Goal: Task Accomplishment & Management: Manage account settings

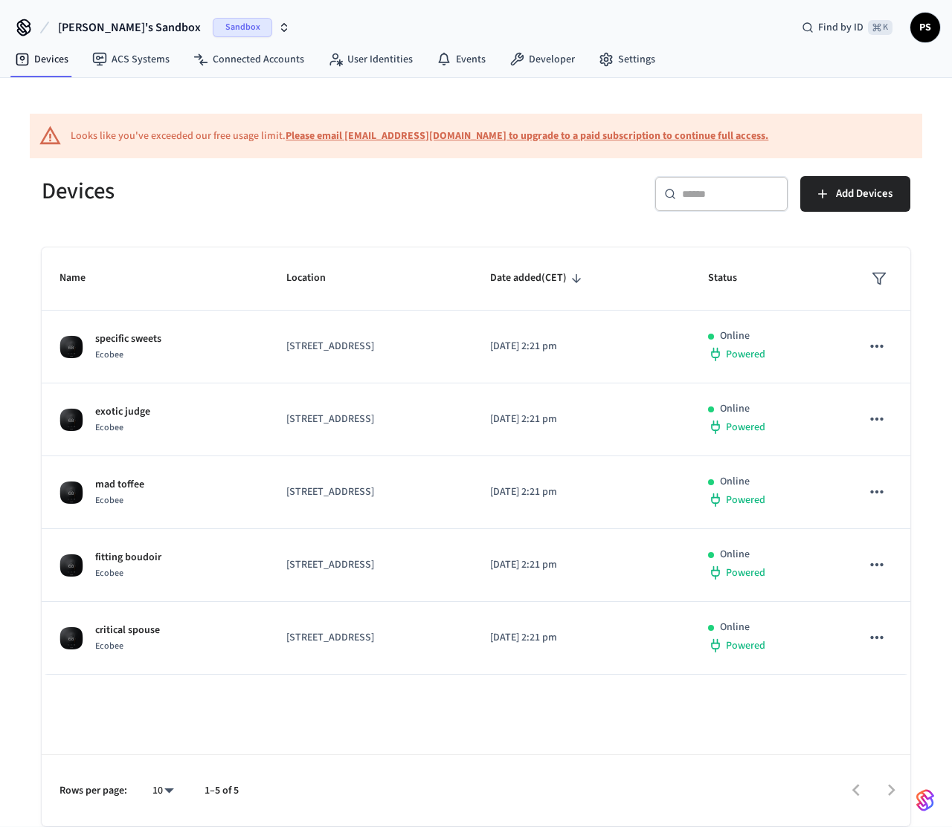
click at [77, 21] on span "[PERSON_NAME]'s Sandbox" at bounding box center [129, 28] width 143 height 18
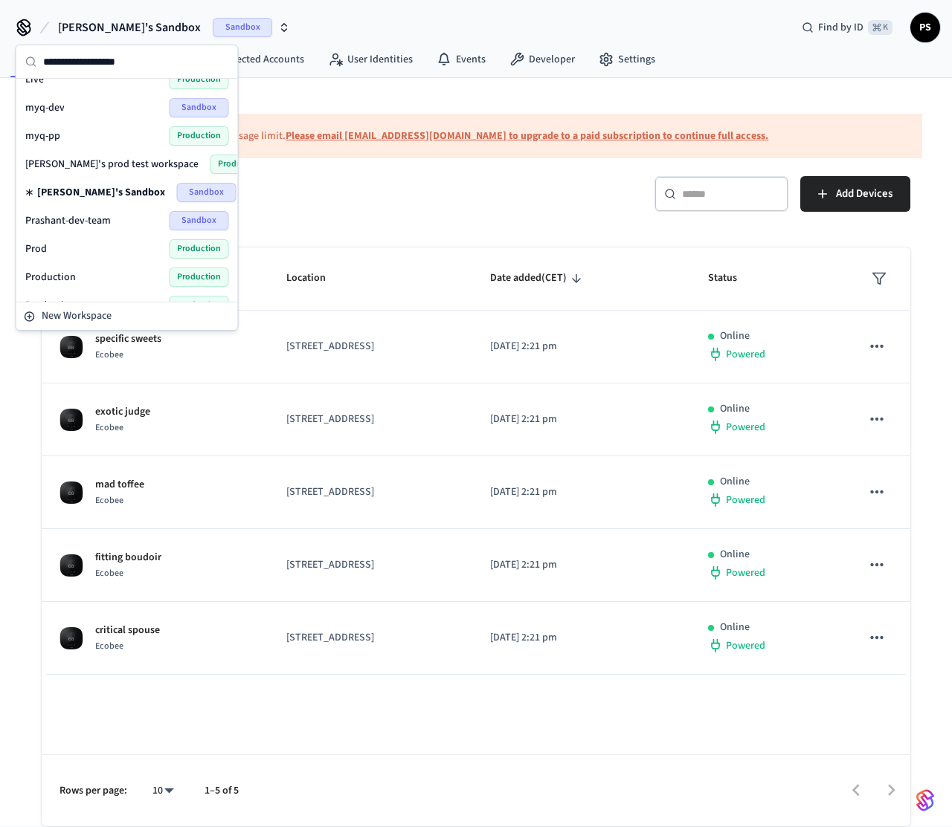
scroll to position [420, 0]
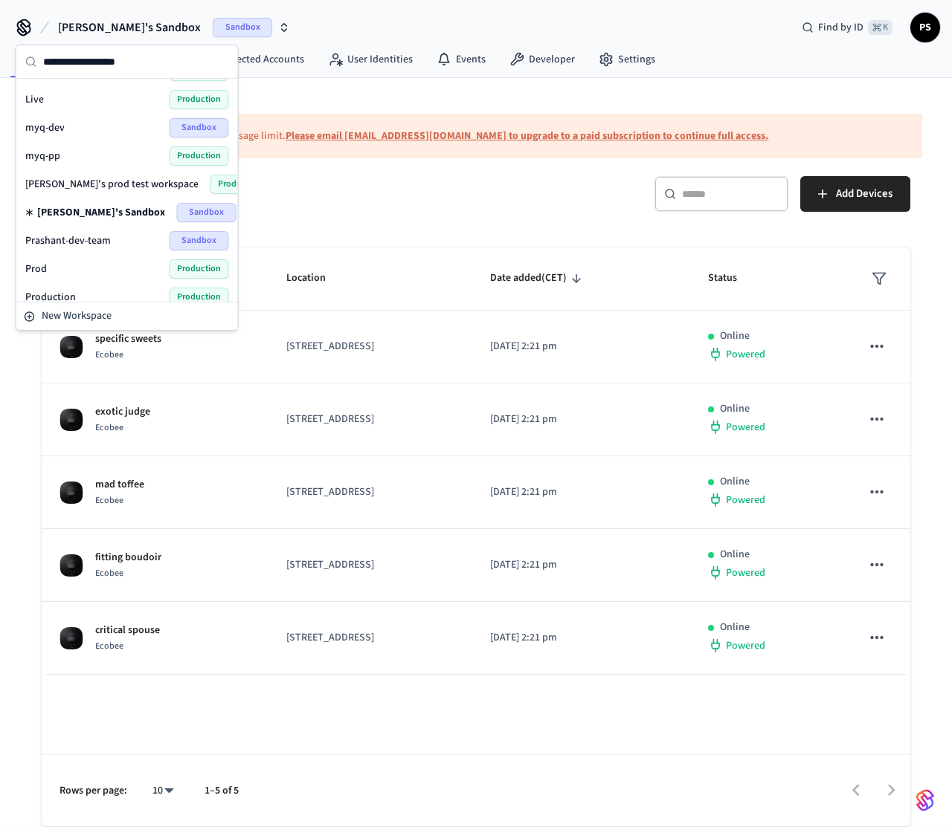
click at [405, 214] on div "Devices" at bounding box center [245, 190] width 443 height 65
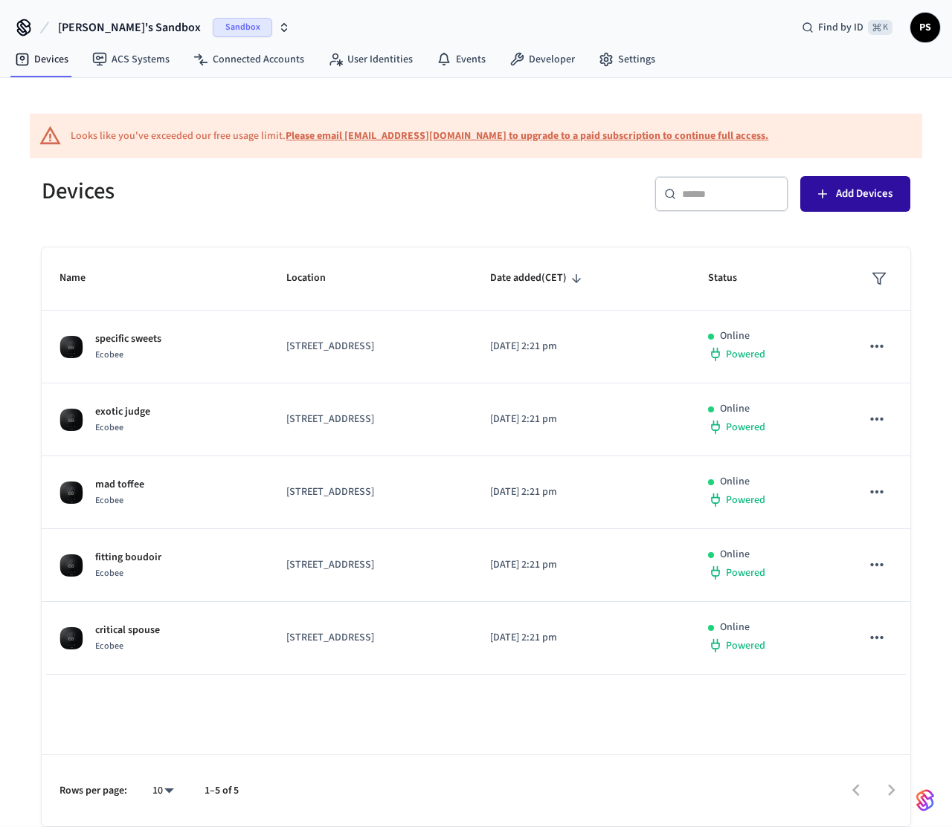
click at [847, 205] on button "Add Devices" at bounding box center [855, 194] width 110 height 36
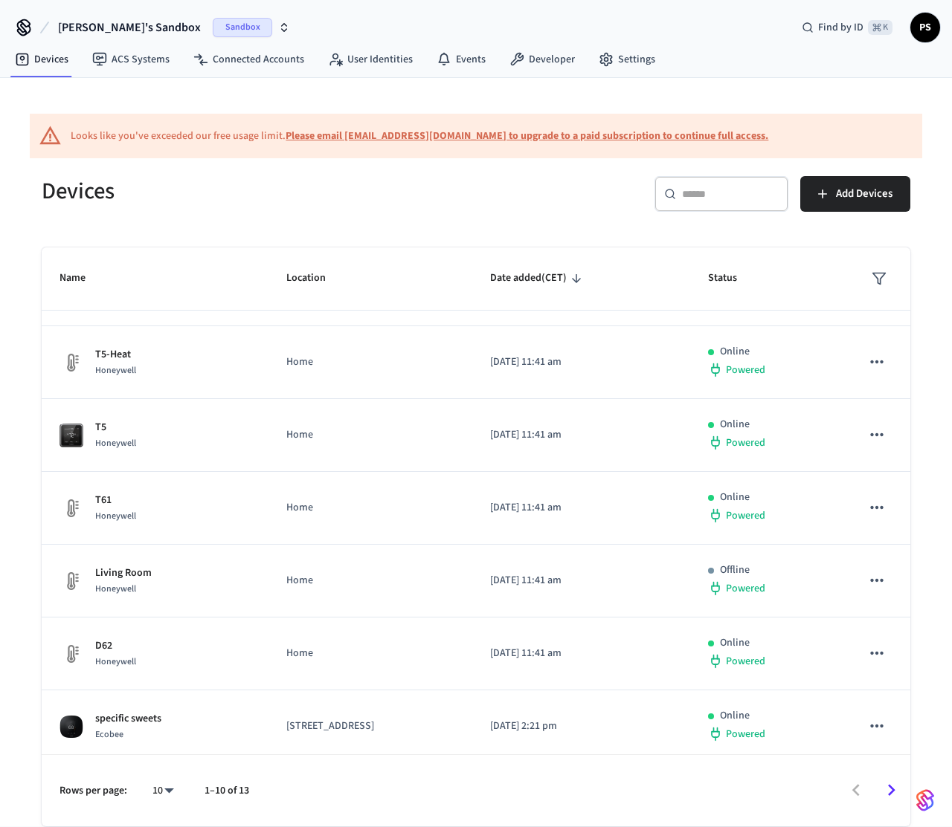
scroll to position [221, 0]
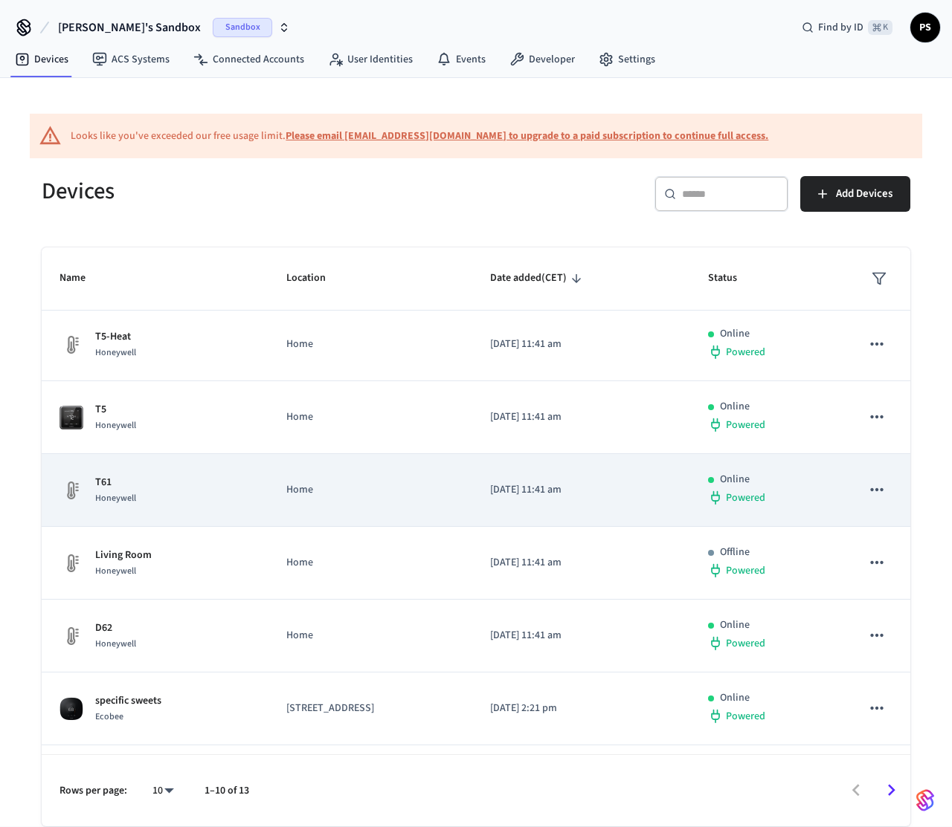
click at [204, 484] on div "T61 Honeywell" at bounding box center [154, 490] width 191 height 31
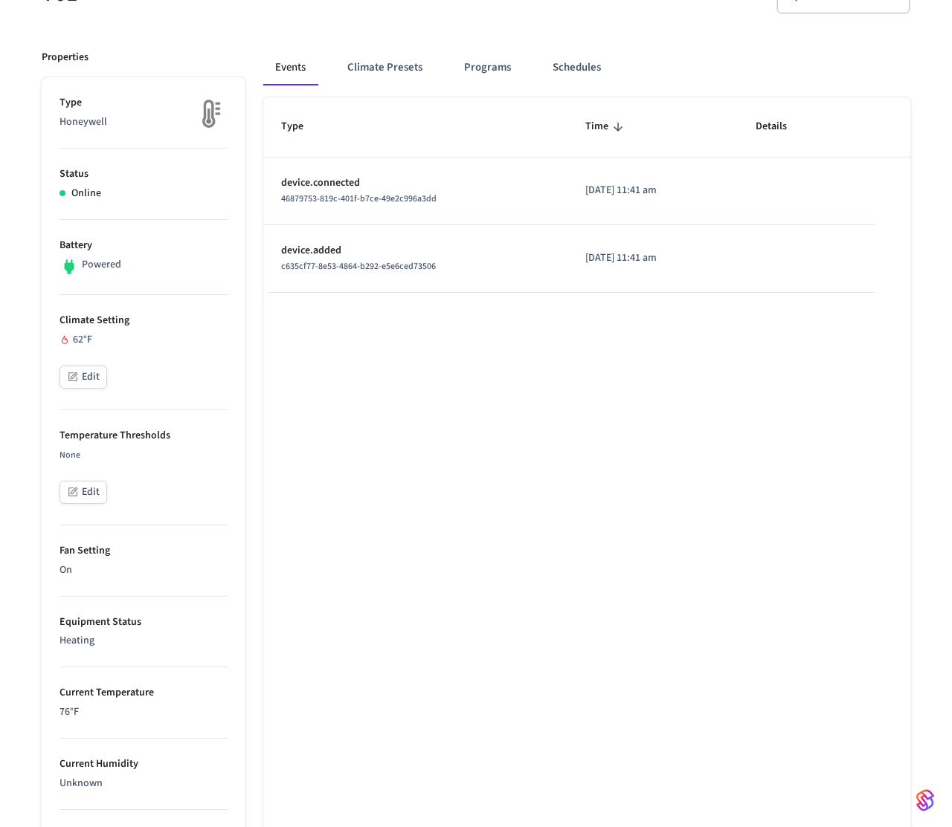
scroll to position [233, 0]
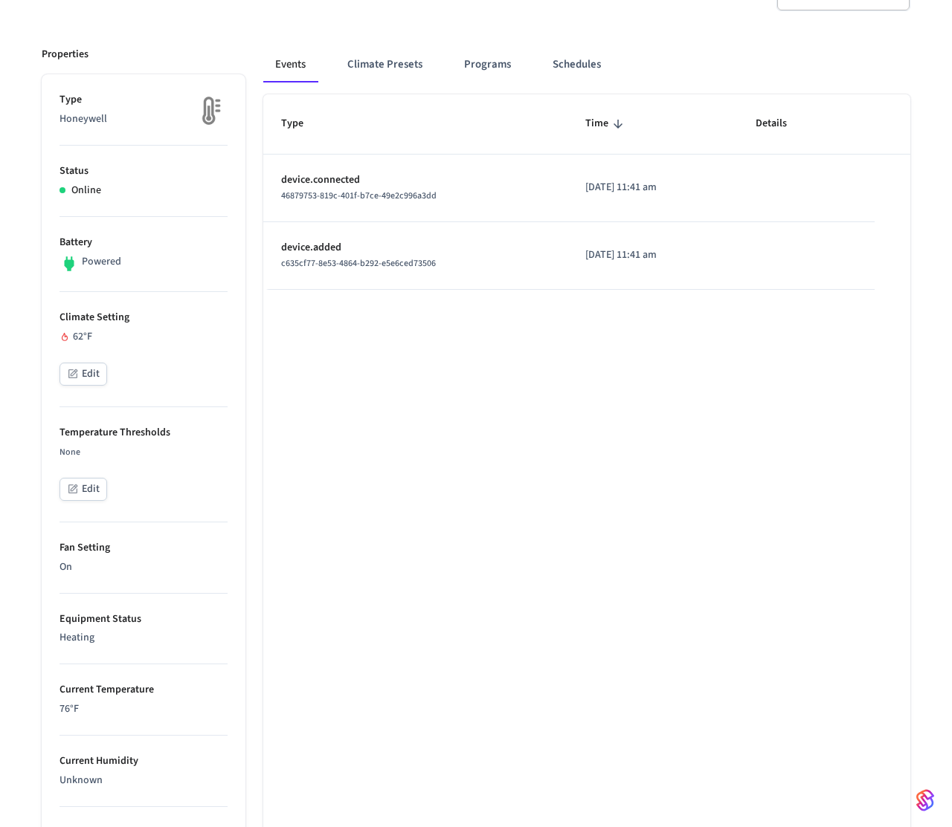
click at [101, 367] on button "Edit" at bounding box center [83, 374] width 48 height 23
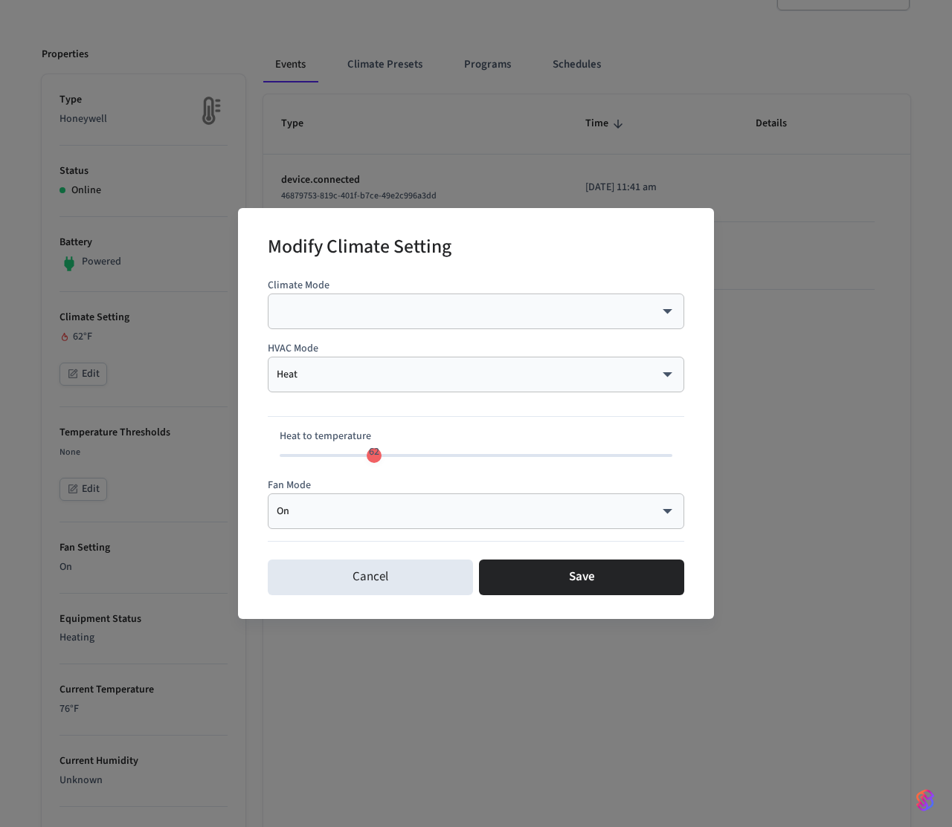
click at [350, 379] on body "[PERSON_NAME]'s Sandbox Sandbox Find by ID ⌘ K PS Devices ACS Systems Connected…" at bounding box center [476, 495] width 952 height 1456
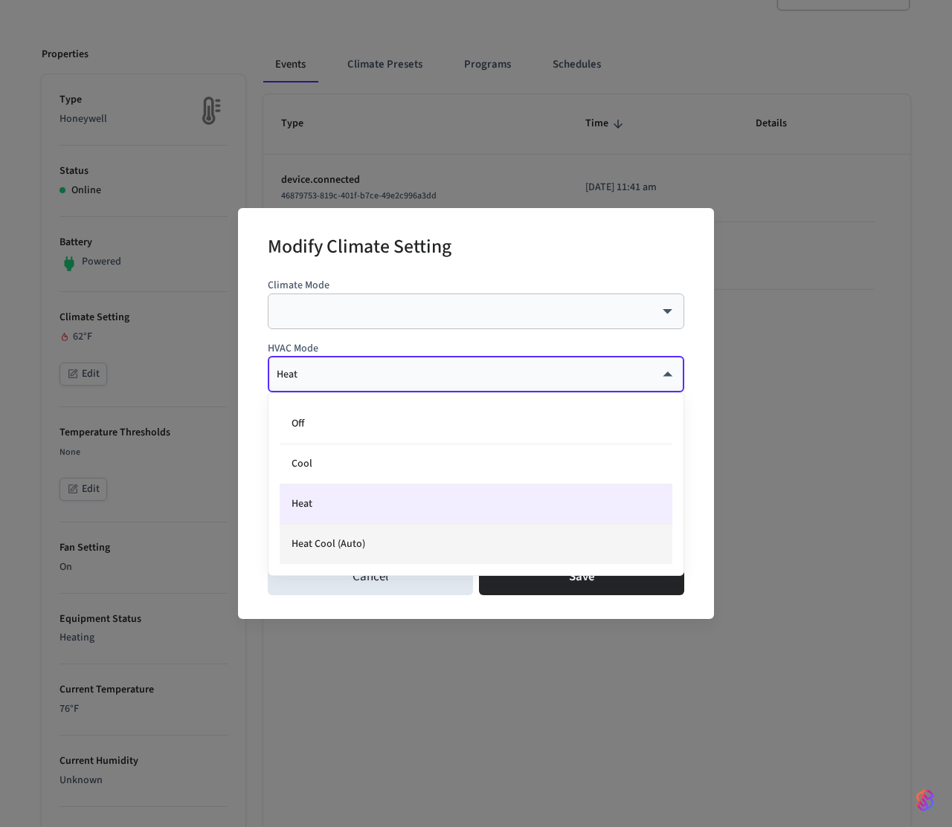
click at [361, 560] on li "Heat Cool (Auto)" at bounding box center [476, 544] width 393 height 39
type input "*********"
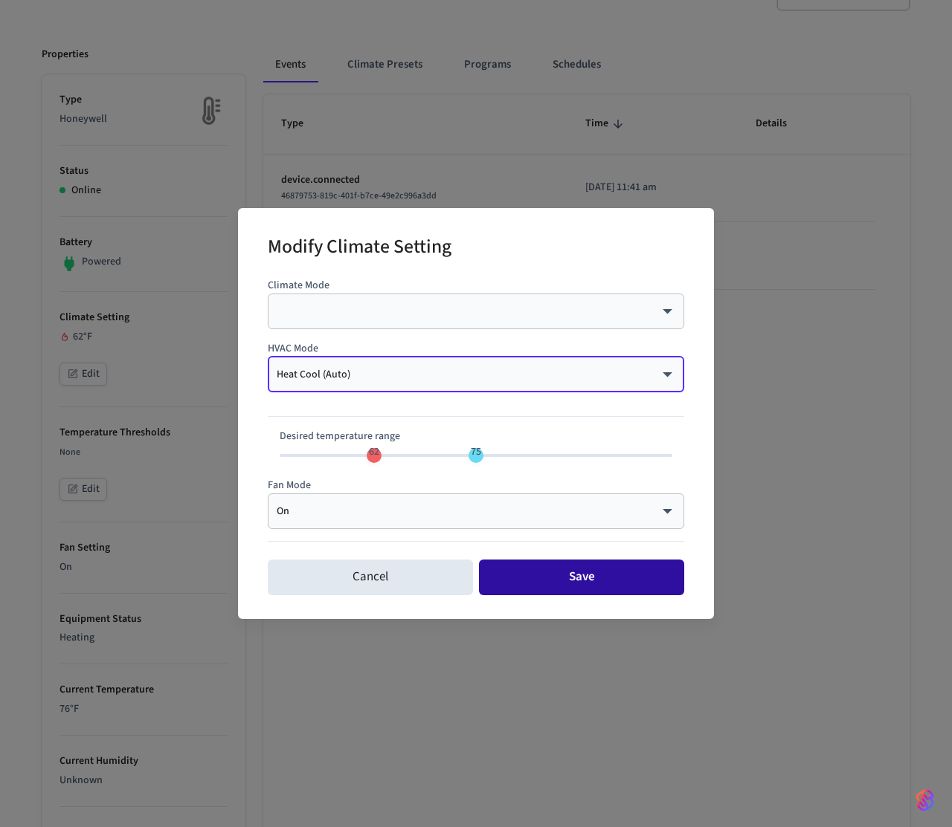
click at [530, 582] on button "Save" at bounding box center [581, 578] width 205 height 36
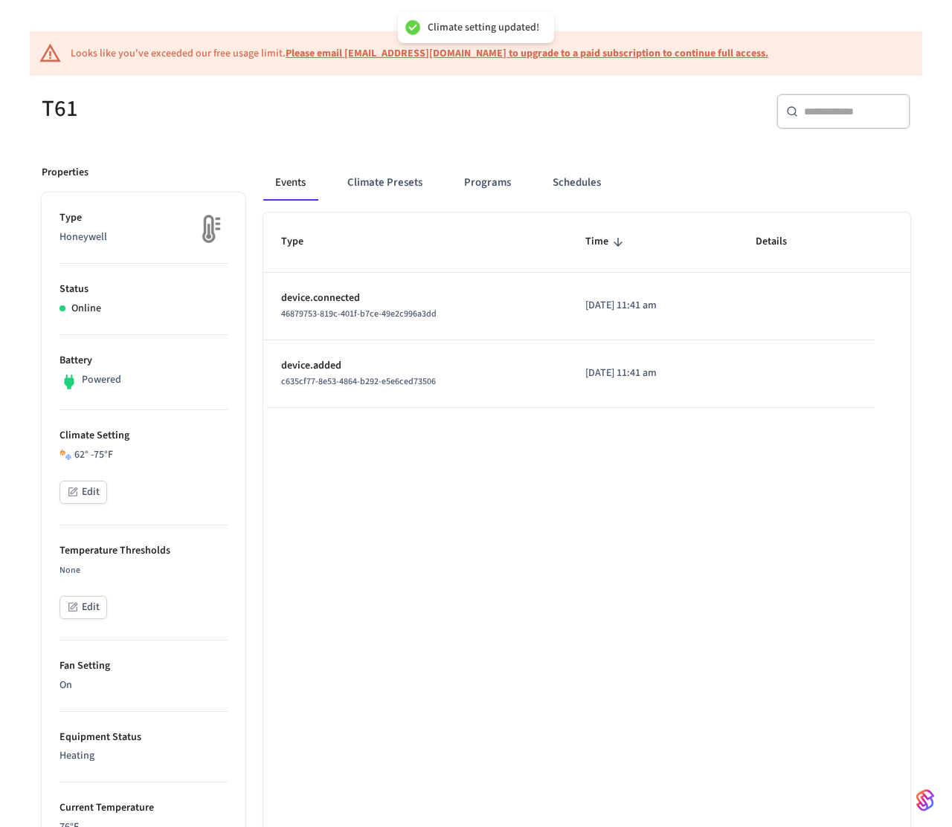
scroll to position [0, 0]
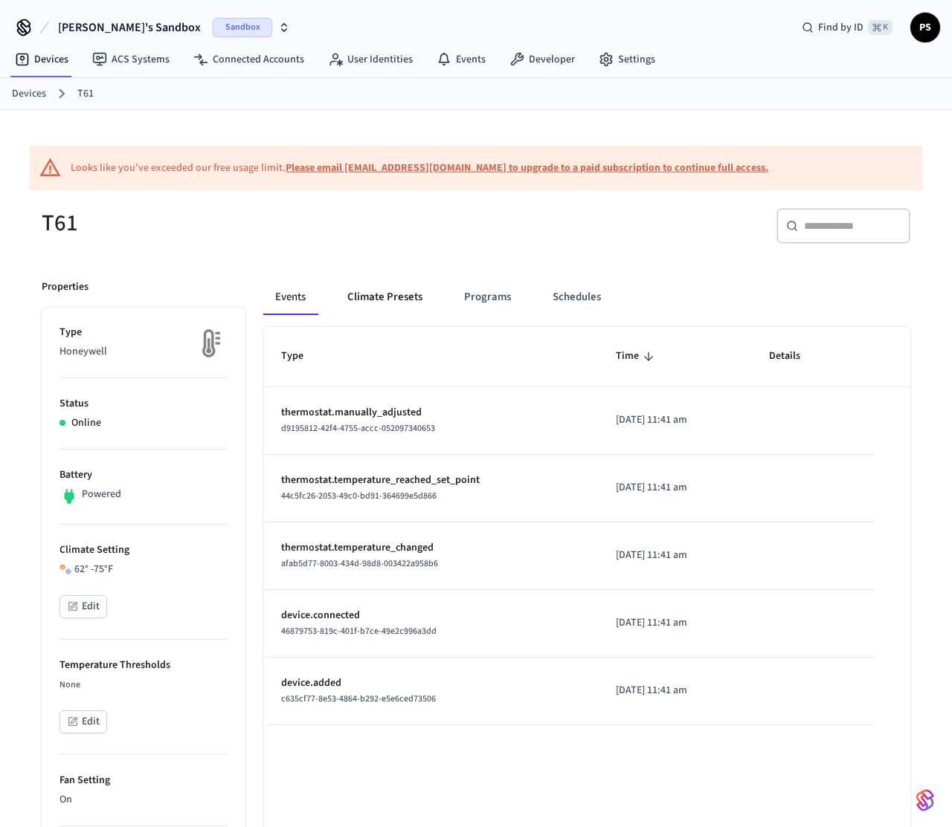
click at [358, 300] on button "Climate Presets" at bounding box center [384, 298] width 99 height 36
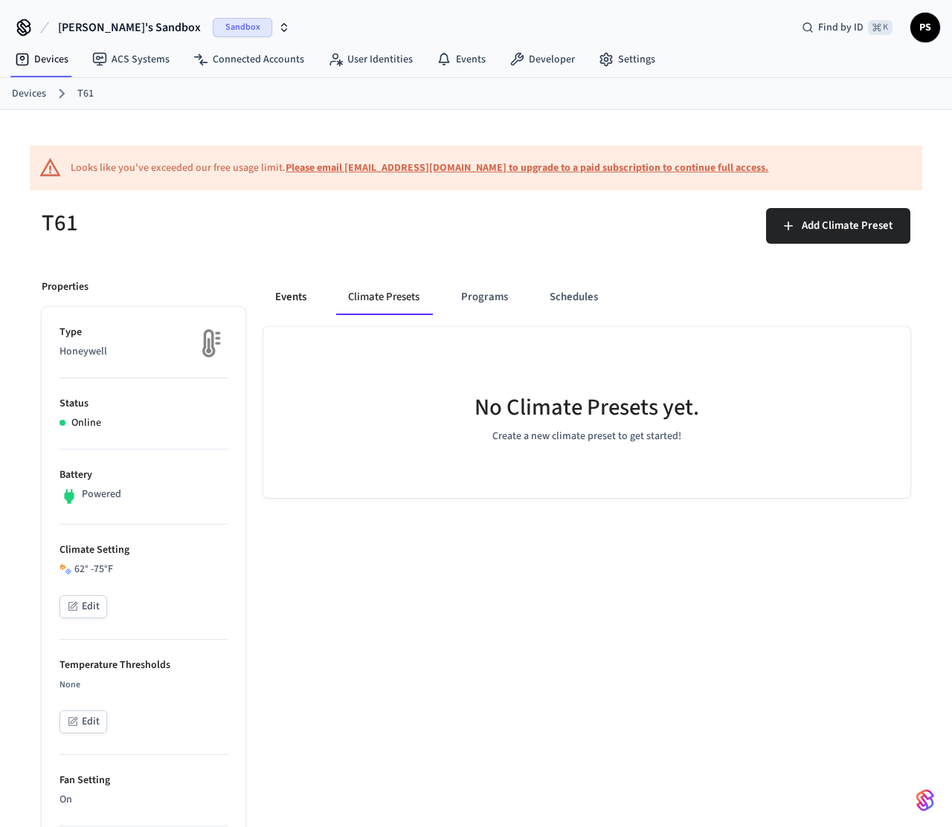
click at [291, 309] on button "Events" at bounding box center [290, 298] width 55 height 36
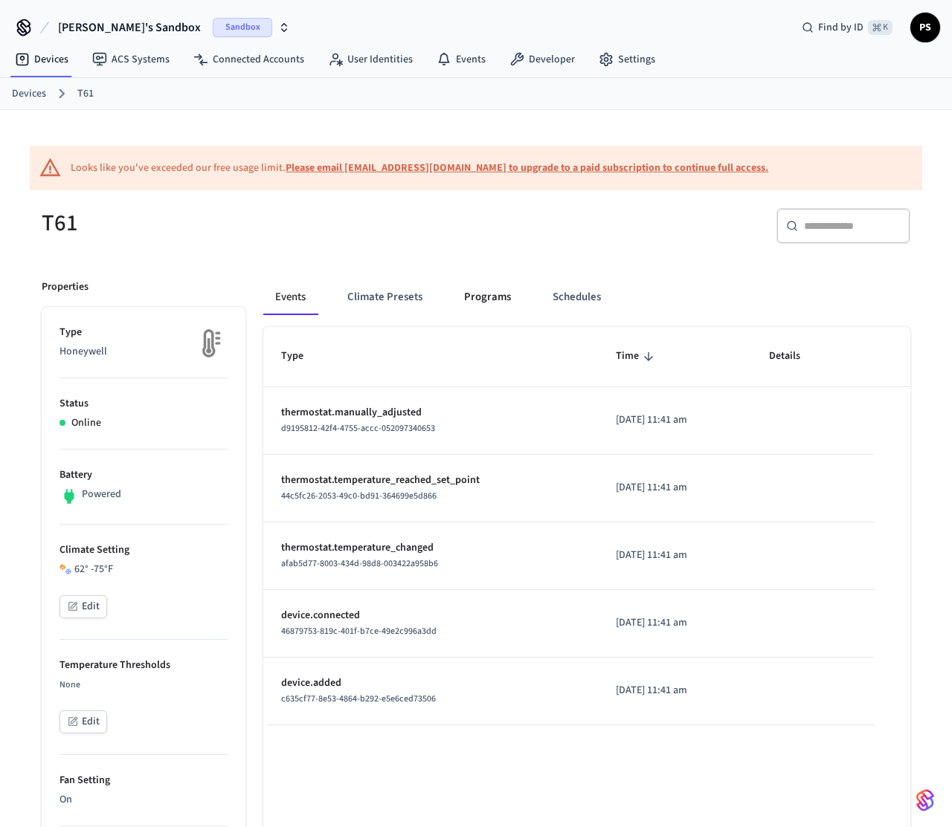
click at [463, 294] on button "Programs" at bounding box center [487, 298] width 71 height 36
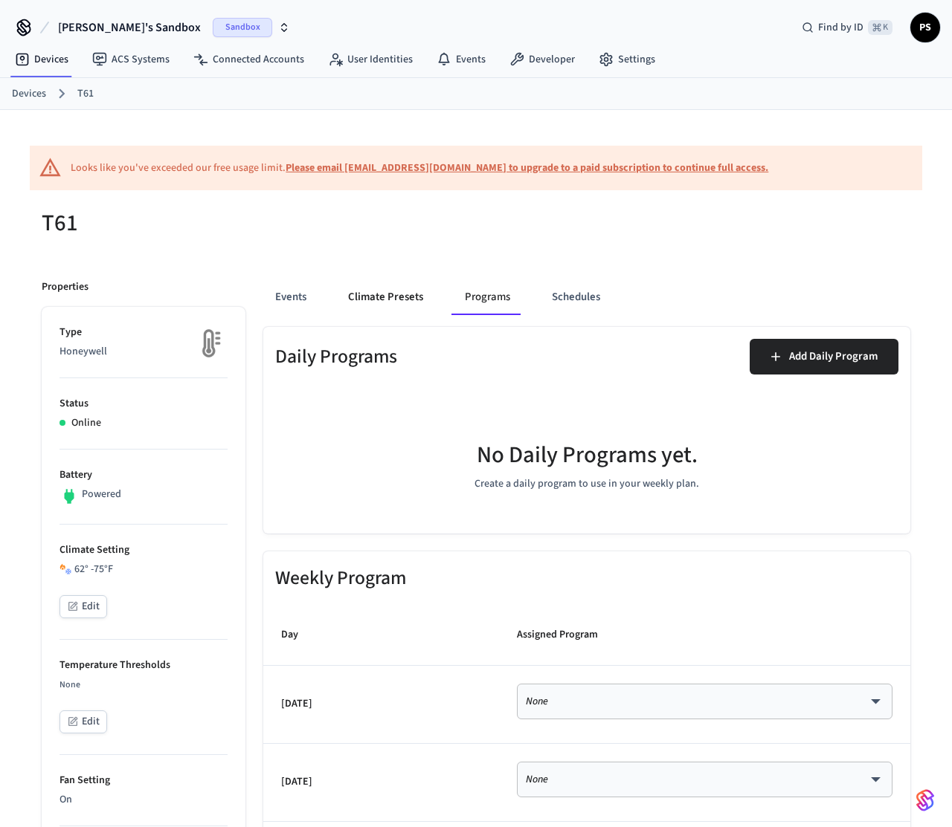
click at [384, 305] on button "Climate Presets" at bounding box center [385, 298] width 99 height 36
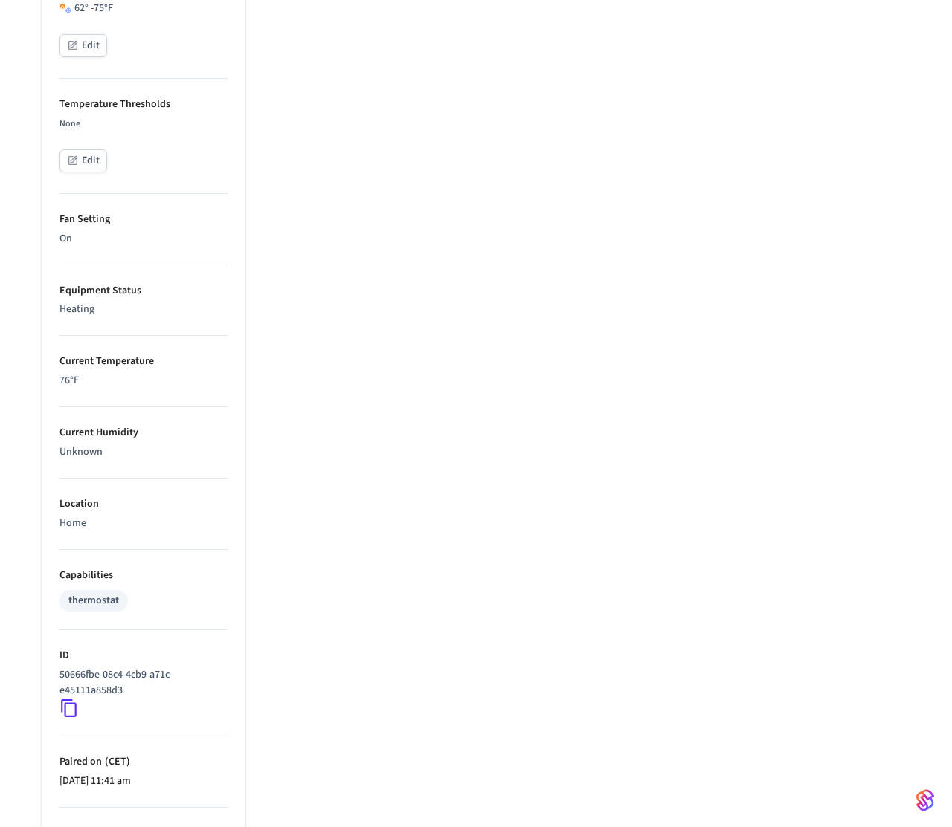
scroll to position [628, 0]
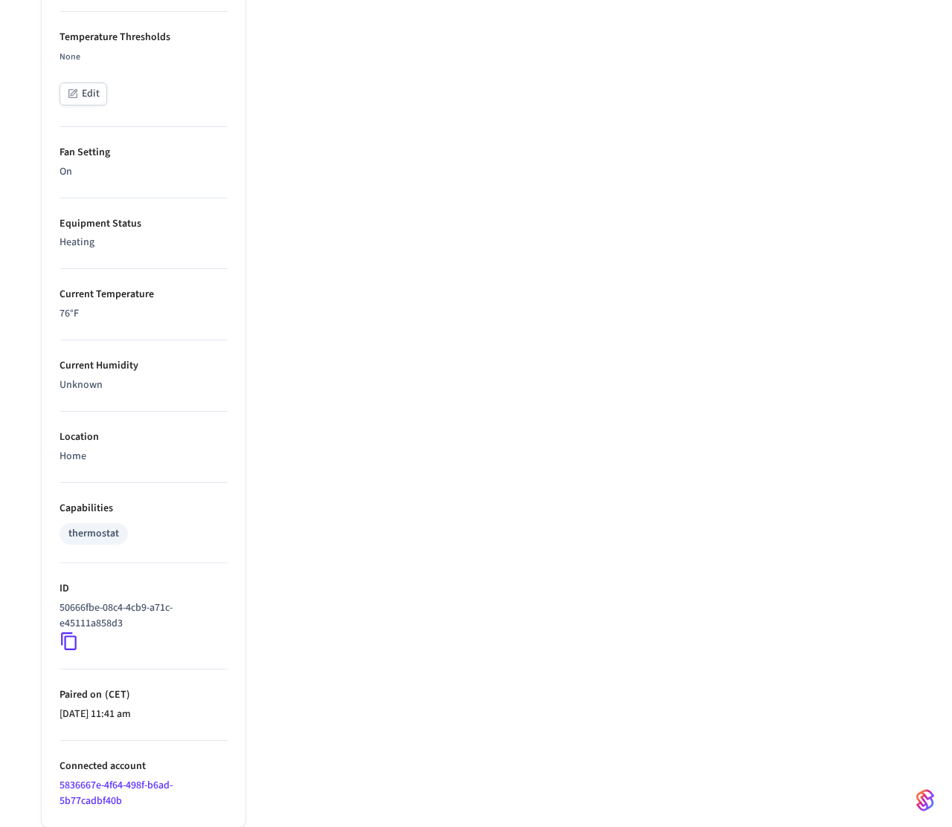
click at [65, 649] on icon at bounding box center [69, 642] width 16 height 18
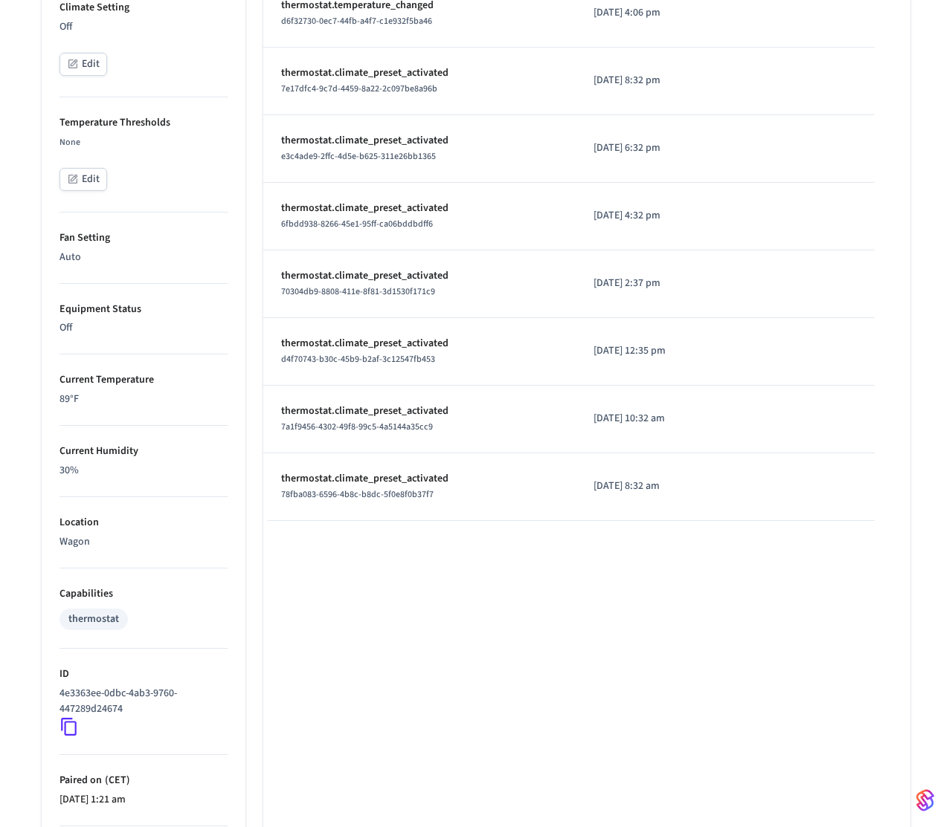
scroll to position [628, 0]
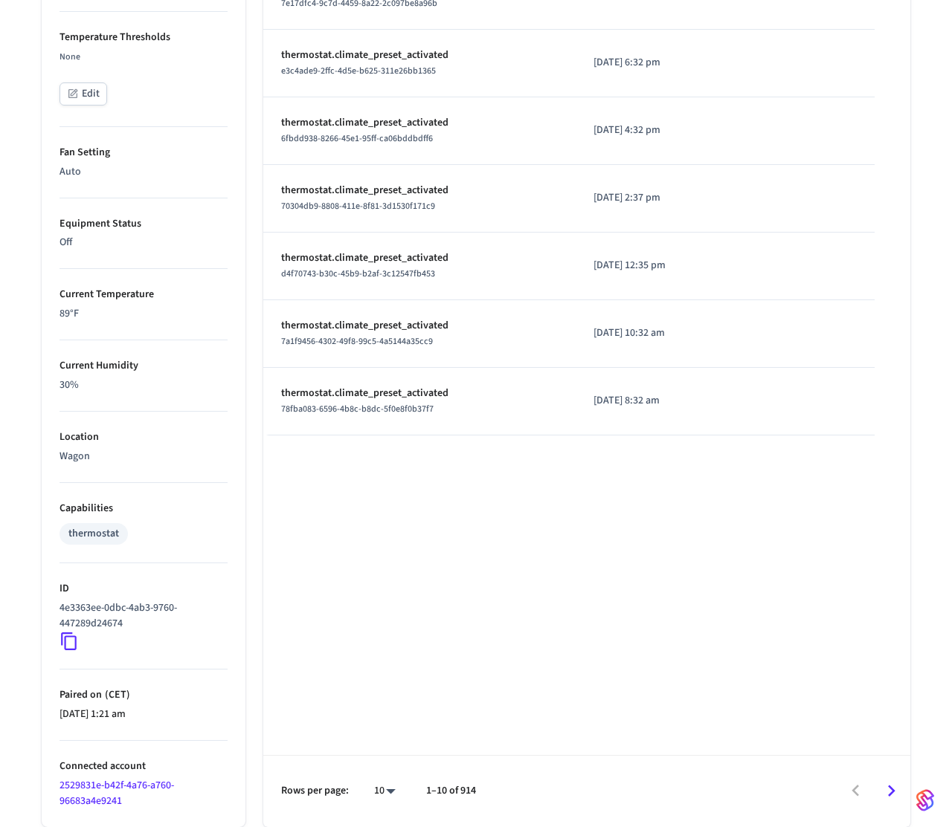
click at [71, 645] on icon at bounding box center [68, 641] width 19 height 19
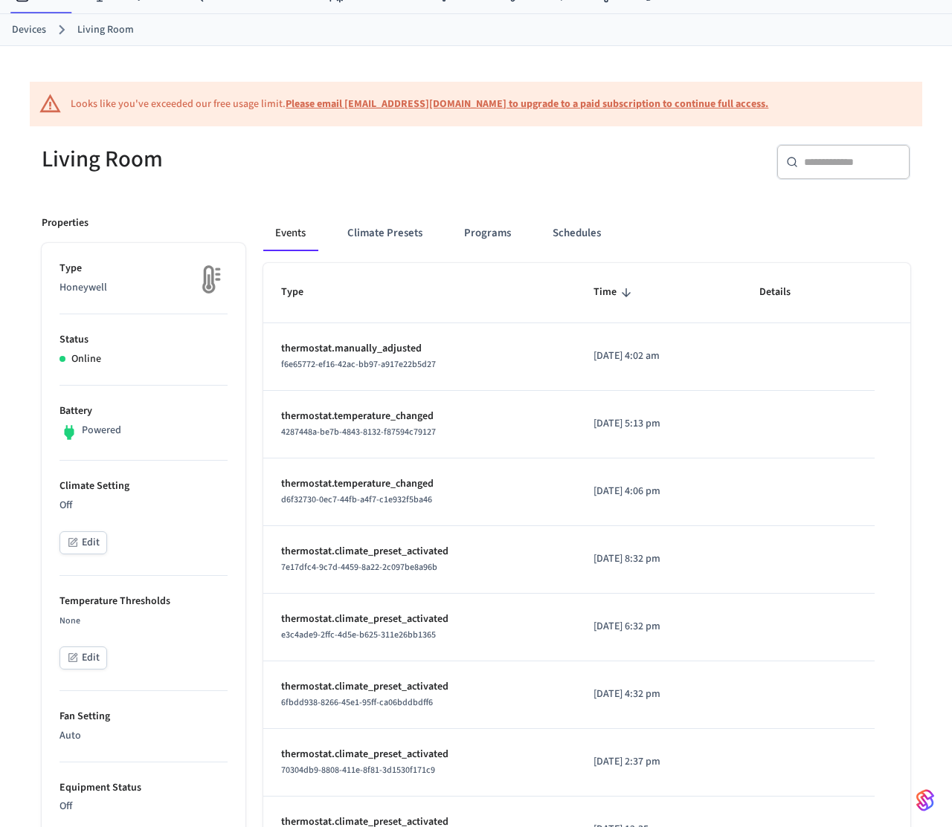
scroll to position [0, 0]
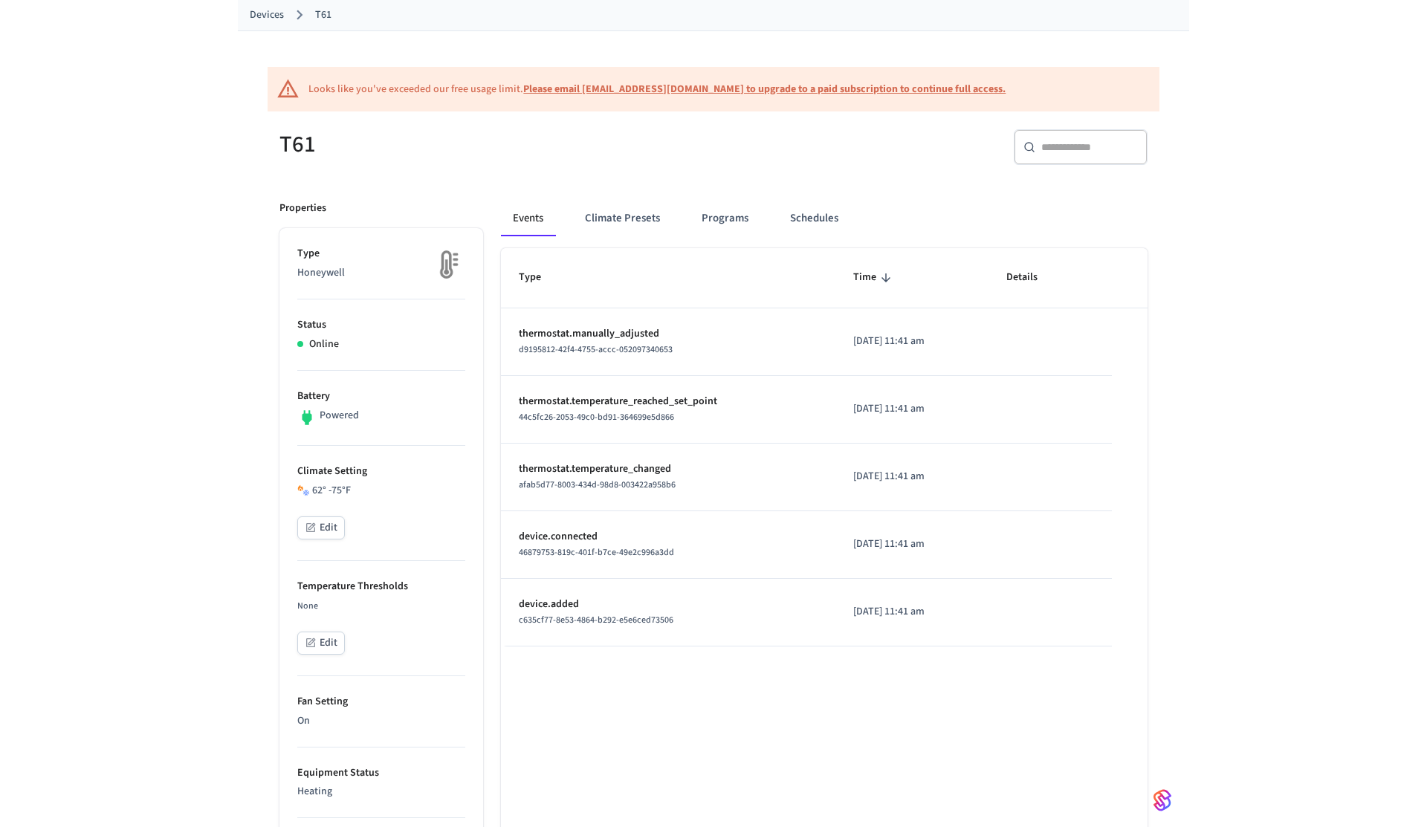
scroll to position [628, 0]
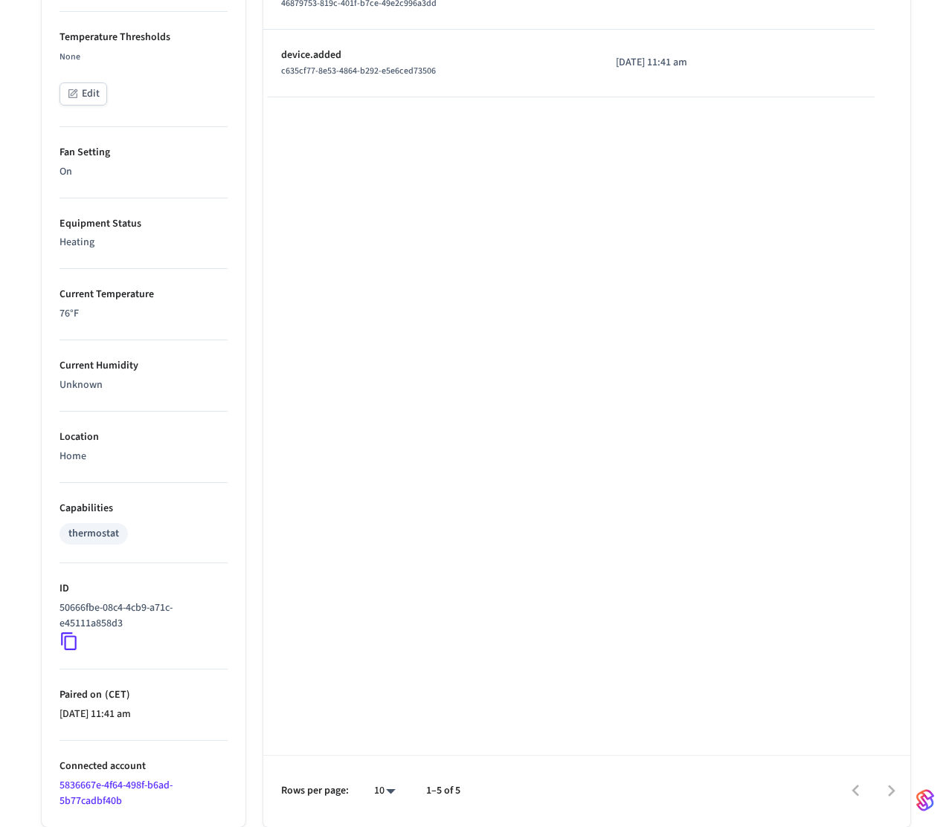
click at [64, 648] on icon at bounding box center [68, 641] width 19 height 19
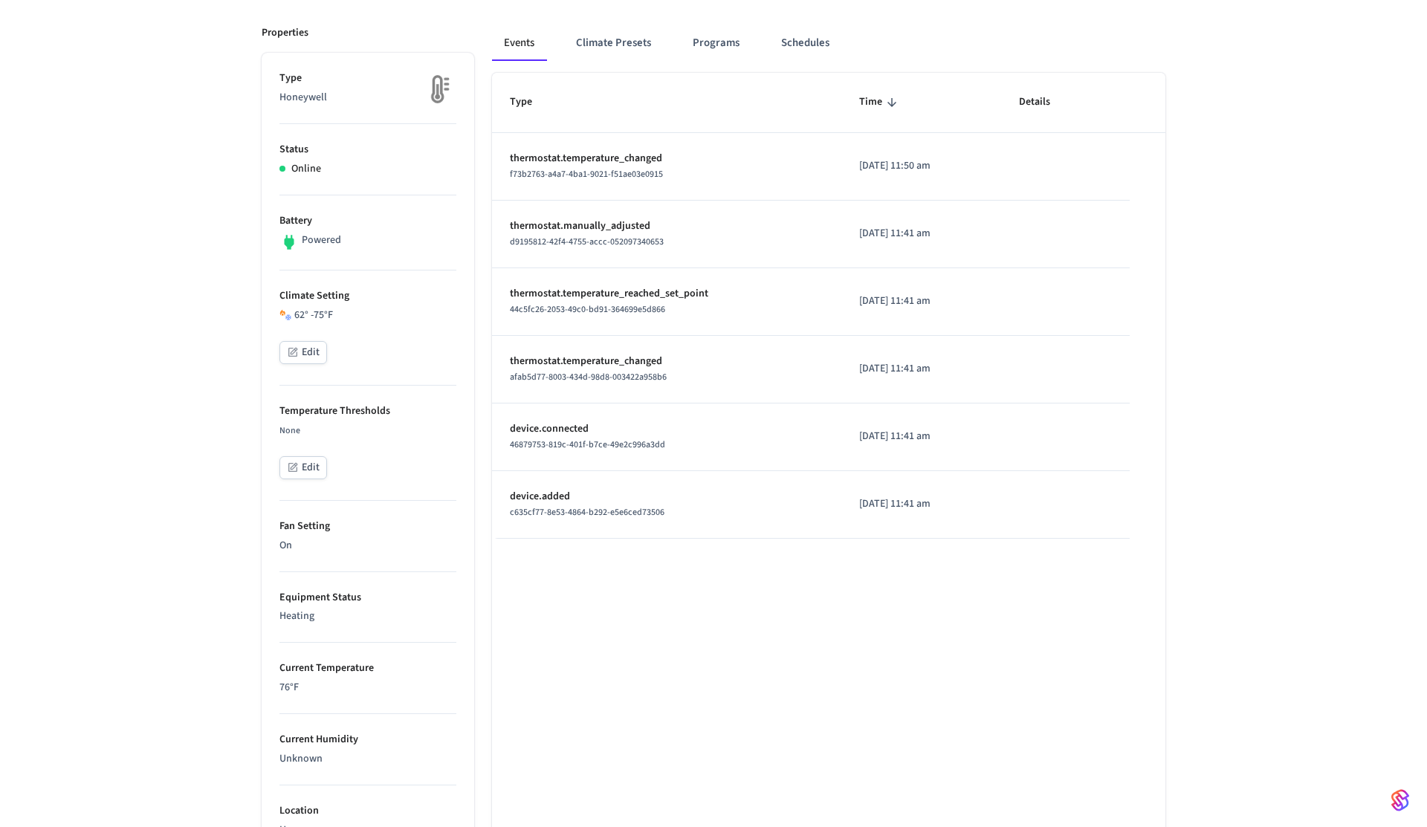
scroll to position [0, 0]
